Goal: Complete application form: Complete application form

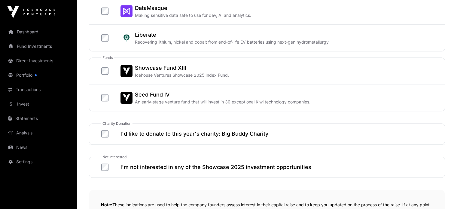
scroll to position [301, 0]
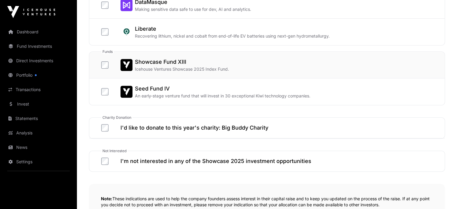
click at [105, 68] on label "Showcase Fund XIII Icehouse Ventures Showcase 2025 Index Fund." at bounding box center [165, 65] width 128 height 14
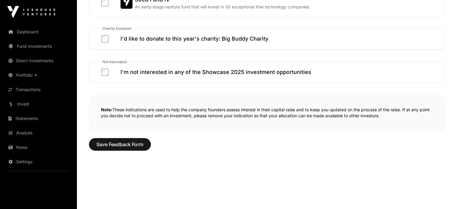
scroll to position [392, 0]
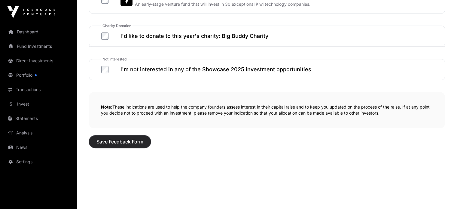
click at [121, 143] on span "Save Feedback Form" at bounding box center [120, 141] width 47 height 7
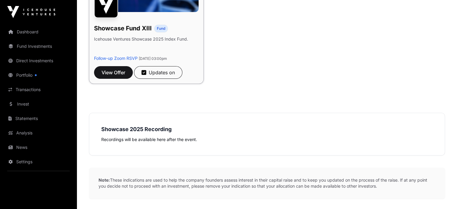
scroll to position [180, 0]
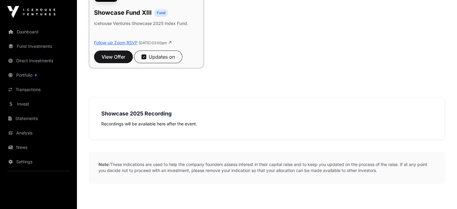
click at [117, 44] on link "Follow-up Zoom RSVP" at bounding box center [116, 42] width 44 height 5
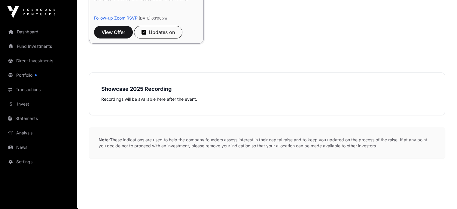
scroll to position [215, 0]
click at [118, 30] on span "View Offer" at bounding box center [114, 32] width 24 height 7
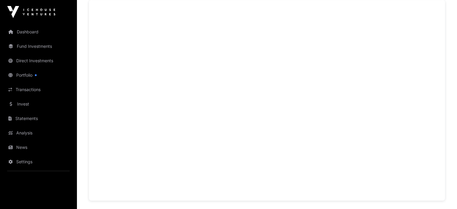
scroll to position [601, 0]
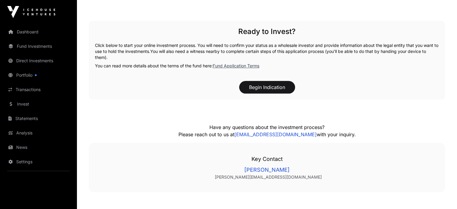
click at [113, 192] on div "Key Contact Mason Bleakley [EMAIL_ADDRESS][DOMAIN_NAME]" at bounding box center [267, 167] width 356 height 49
click at [274, 94] on button "Begin Indication" at bounding box center [267, 87] width 56 height 13
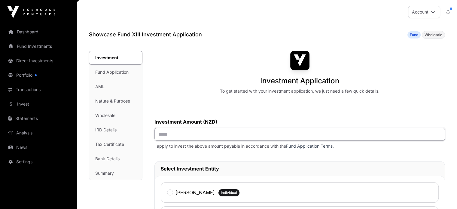
drag, startPoint x: 185, startPoint y: 140, endPoint x: 174, endPoint y: 131, distance: 14.7
click at [174, 132] on input "text" at bounding box center [300, 134] width 291 height 13
type input "*******"
click at [173, 135] on input "*******" at bounding box center [300, 134] width 291 height 13
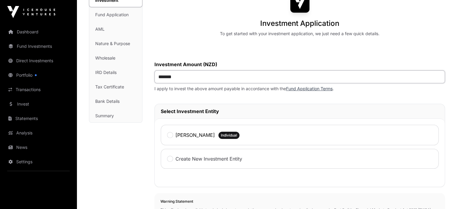
scroll to position [30, 0]
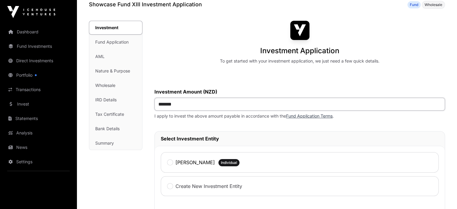
click at [177, 103] on input "*******" at bounding box center [300, 104] width 291 height 13
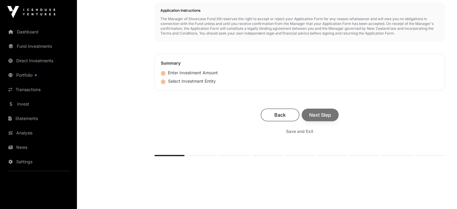
scroll to position [301, 0]
click at [320, 113] on div "Back Next Step" at bounding box center [300, 114] width 279 height 13
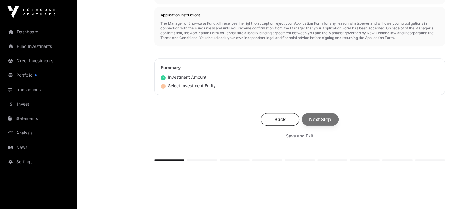
scroll to position [321, 0]
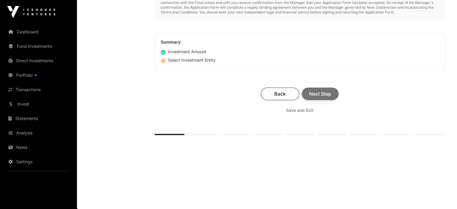
click at [310, 95] on div "Back Next Step" at bounding box center [300, 93] width 279 height 13
click at [316, 96] on div "Back Next Step" at bounding box center [300, 93] width 279 height 13
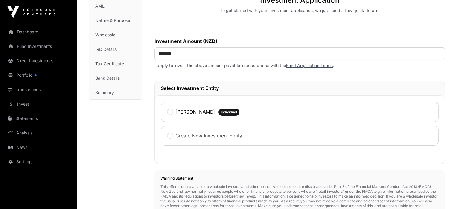
scroll to position [111, 0]
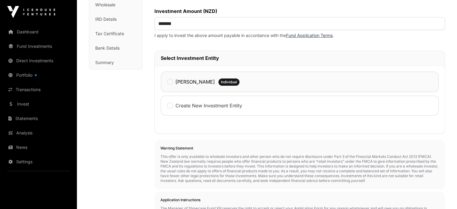
click at [212, 85] on div "[PERSON_NAME]" at bounding box center [191, 82] width 48 height 8
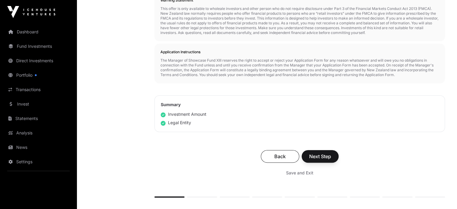
scroll to position [291, 0]
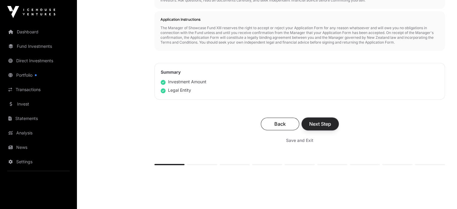
click at [316, 120] on span "Next Step" at bounding box center [320, 123] width 22 height 7
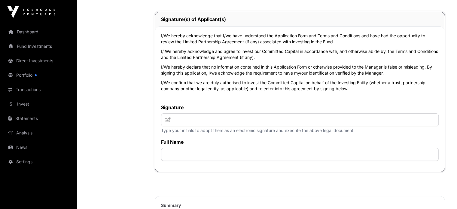
scroll to position [2254, 0]
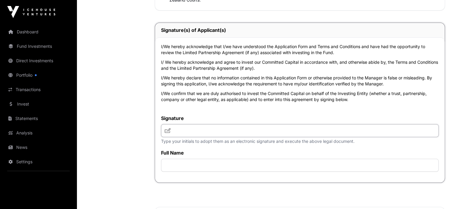
click at [190, 137] on input "text" at bounding box center [300, 130] width 278 height 13
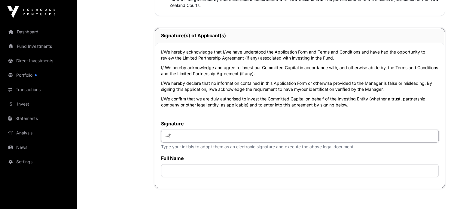
scroll to position [2284, 0]
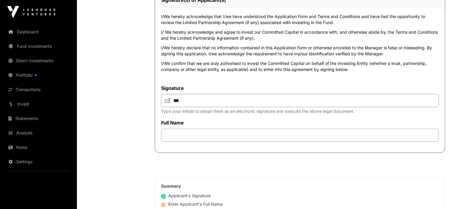
type input "***"
click at [189, 141] on input "text" at bounding box center [300, 135] width 278 height 13
click at [199, 139] on input "**********" at bounding box center [300, 135] width 278 height 13
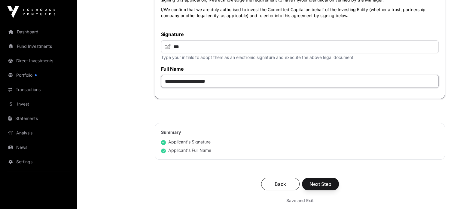
scroll to position [2344, 0]
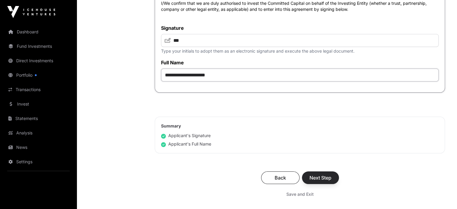
type input "**********"
click at [327, 181] on span "Next Step" at bounding box center [321, 177] width 22 height 7
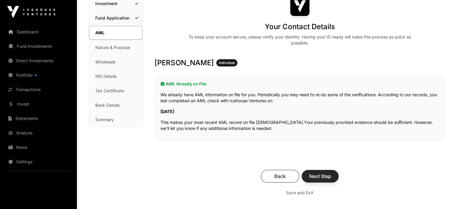
scroll to position [60, 0]
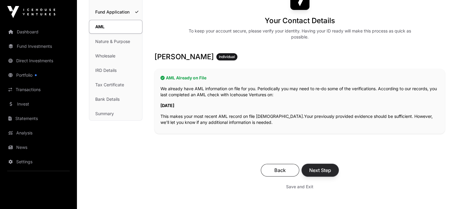
click at [319, 174] on button "Next Step" at bounding box center [320, 170] width 37 height 13
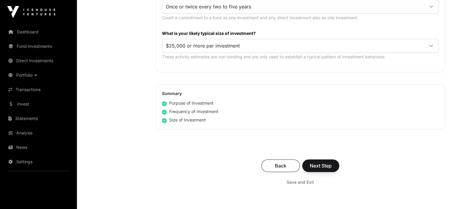
scroll to position [361, 0]
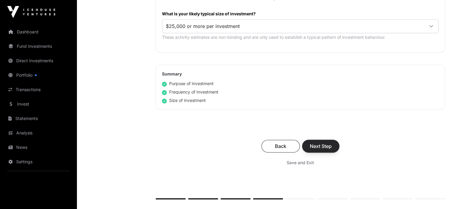
click at [323, 147] on span "Next Step" at bounding box center [321, 146] width 22 height 7
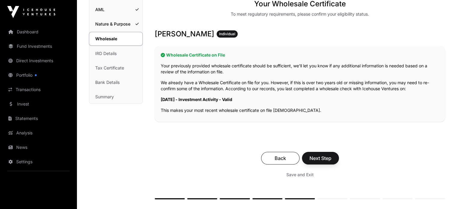
scroll to position [90, 0]
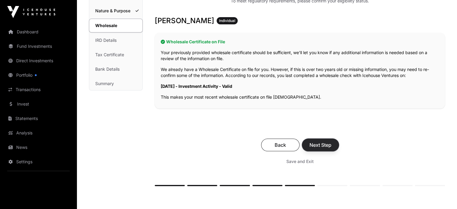
click at [322, 142] on span "Next Step" at bounding box center [321, 144] width 22 height 7
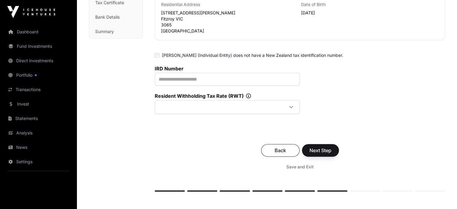
scroll to position [150, 0]
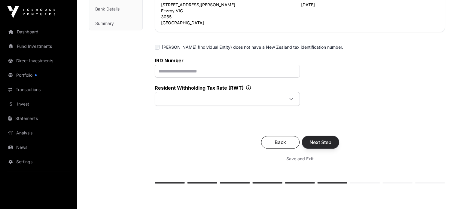
click at [321, 144] on span "Next Step" at bounding box center [321, 142] width 22 height 7
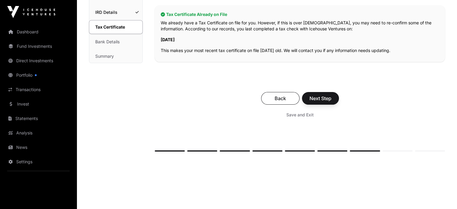
scroll to position [120, 0]
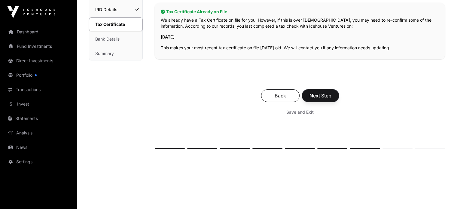
click at [318, 100] on button "Next Step" at bounding box center [320, 95] width 37 height 13
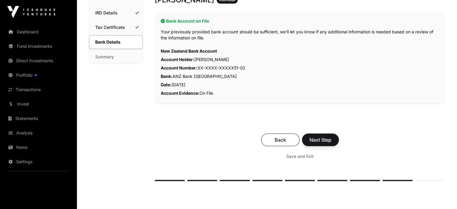
scroll to position [120, 0]
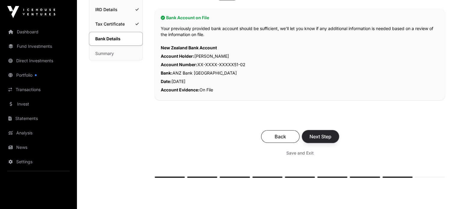
click at [326, 136] on span "Next Step" at bounding box center [321, 136] width 22 height 7
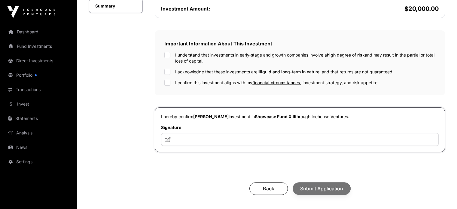
scroll to position [180, 0]
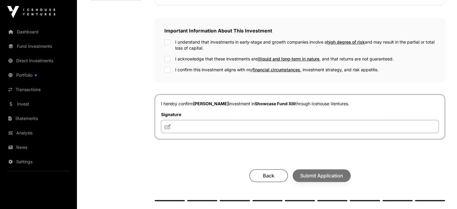
click at [243, 124] on input "text" at bounding box center [300, 126] width 278 height 13
type input "***"
click at [170, 45] on div "I understand that investments in early-stage and growth companies involve a hig…" at bounding box center [299, 45] width 271 height 12
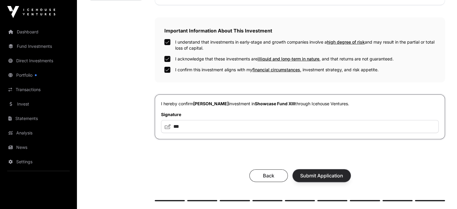
click at [316, 179] on span "Submit Application" at bounding box center [321, 175] width 43 height 7
